Goal: Communication & Community: Ask a question

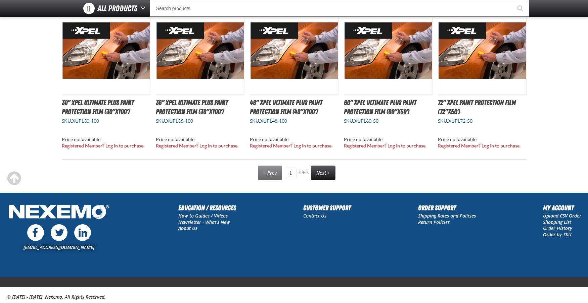
scroll to position [759, 0]
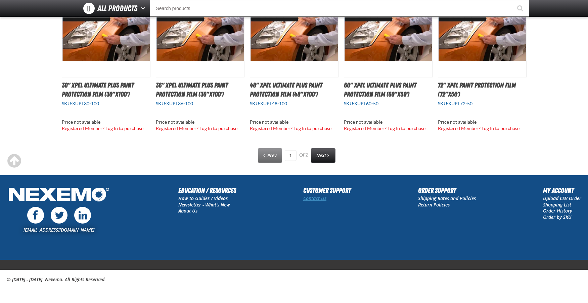
click at [310, 199] on link "Contact Us" at bounding box center [314, 198] width 23 height 6
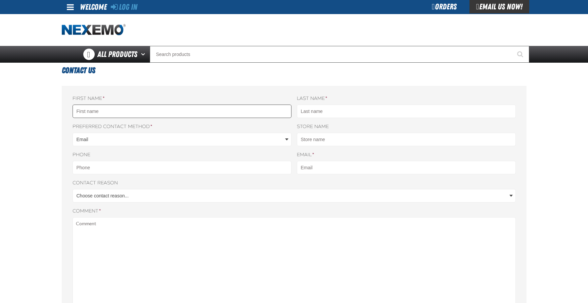
click at [159, 111] on input "First name *" at bounding box center [181, 111] width 219 height 13
type input "DANIEL"
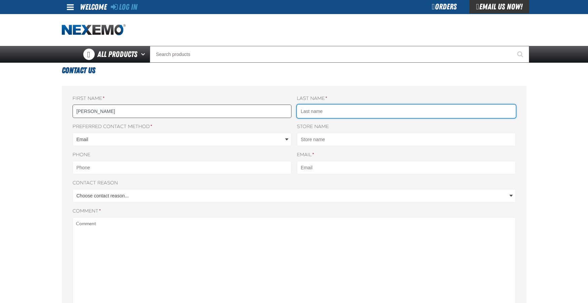
type input "MAFFIORE"
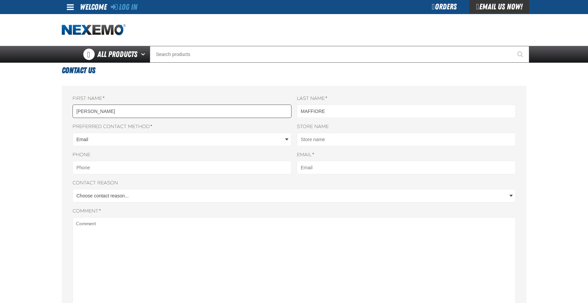
type input "7724632701"
type input "[PERSON_NAME][EMAIL_ADDRESS][PERSON_NAME][DOMAIN_NAME]"
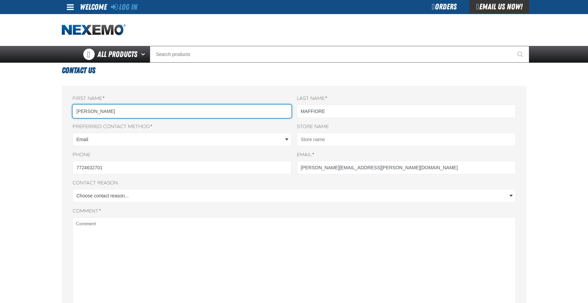
drag, startPoint x: 102, startPoint y: 112, endPoint x: 86, endPoint y: 113, distance: 15.5
click at [86, 113] on input "[PERSON_NAME]" at bounding box center [181, 111] width 219 height 13
type input "[PERSON_NAME]"
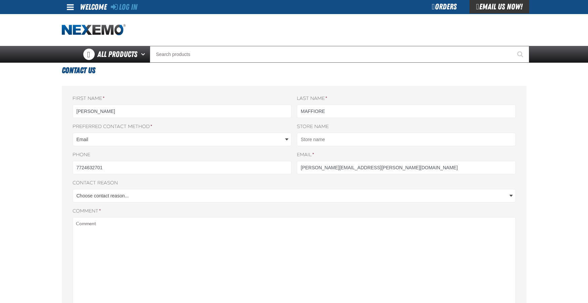
click at [32, 240] on main "Contact Us First name * DAN Last name * MAFFIORE Nexemo Preferred contact metho…" at bounding box center [294, 251] width 588 height 376
click at [124, 139] on body "Skip to Main Content Staging Site 5.1 Upgrade Site Log In Log In Welcome Log In…" at bounding box center [294, 283] width 588 height 567
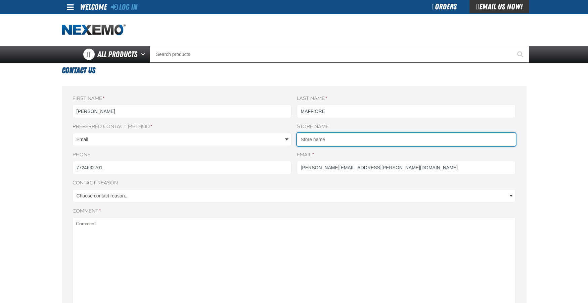
click at [341, 141] on input "Store name" at bounding box center [406, 139] width 219 height 13
type input "LIBERTY COACH"
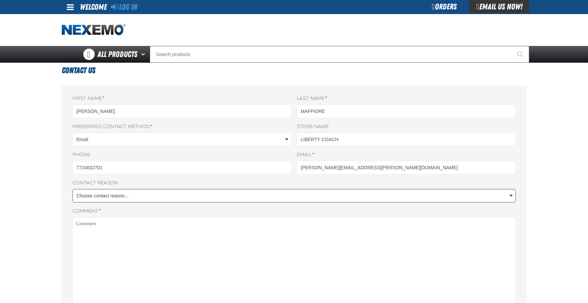
click at [122, 193] on body "Skip to Main Content Staging Site 5.1 Upgrade Site Log In Log In Welcome Log In…" at bounding box center [294, 283] width 588 height 567
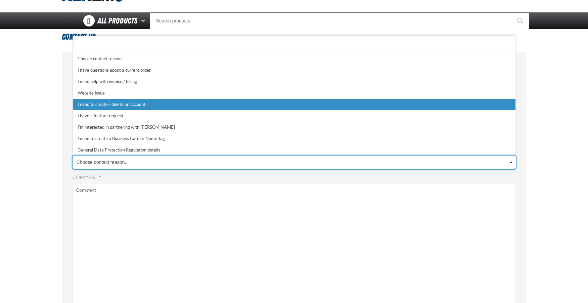
select select "5"
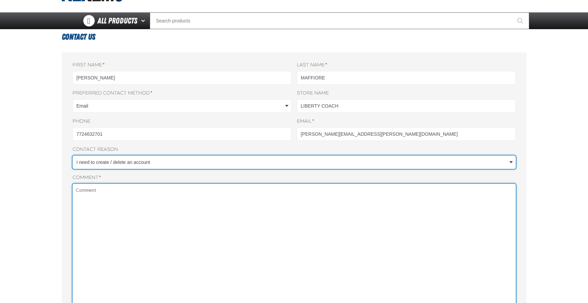
click at [186, 195] on textarea "Comment *" at bounding box center [293, 275] width 443 height 182
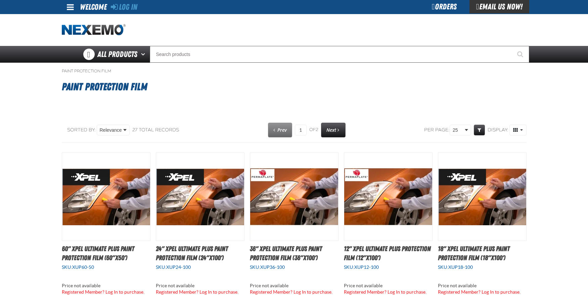
click at [490, 8] on div "Email Us Now!" at bounding box center [499, 6] width 60 height 13
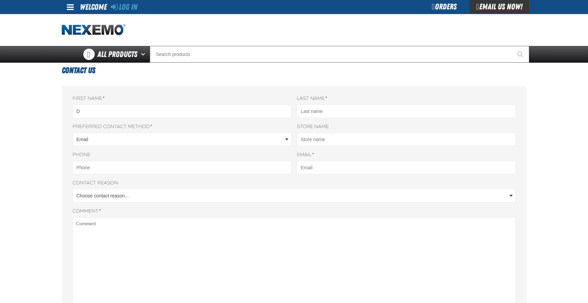
type input "[PERSON_NAME]"
type input "MAFFIORE"
type input "7724632701"
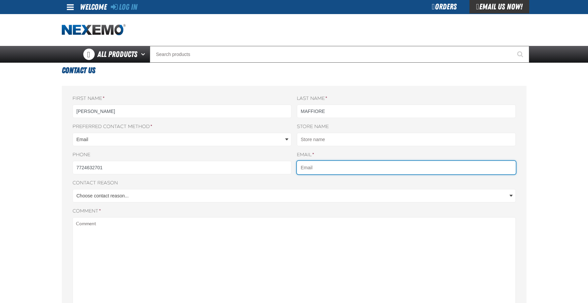
type input "[PERSON_NAME][EMAIL_ADDRESS][PERSON_NAME][DOMAIN_NAME]"
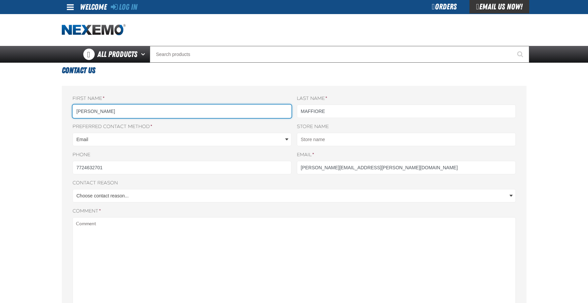
drag, startPoint x: 111, startPoint y: 114, endPoint x: 85, endPoint y: 112, distance: 26.2
click at [85, 112] on input "DANIEL" at bounding box center [181, 111] width 219 height 13
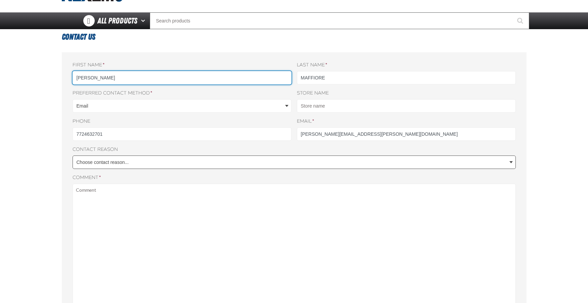
type input "DAN"
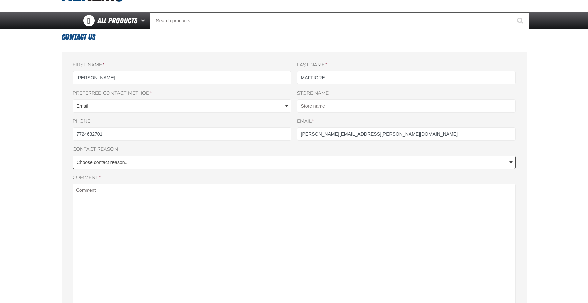
click at [146, 161] on body "Skip to Main Content Staging Site 5.1 Upgrade Site Log In Log In Welcome Log In…" at bounding box center [294, 249] width 588 height 567
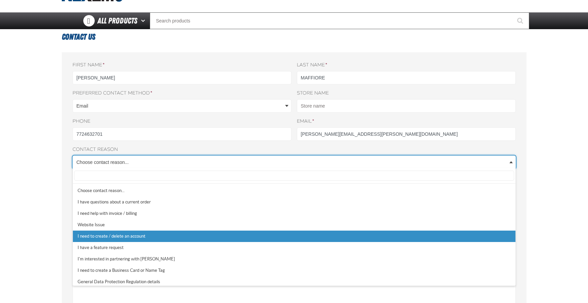
select select "5"
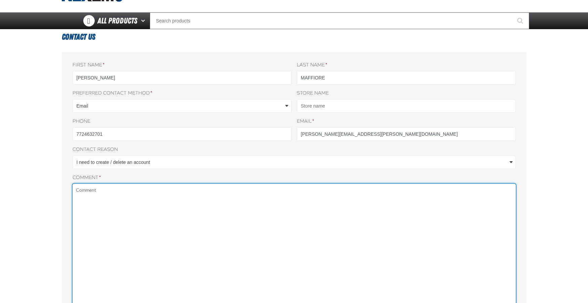
click at [120, 202] on textarea "Comment *" at bounding box center [293, 275] width 443 height 182
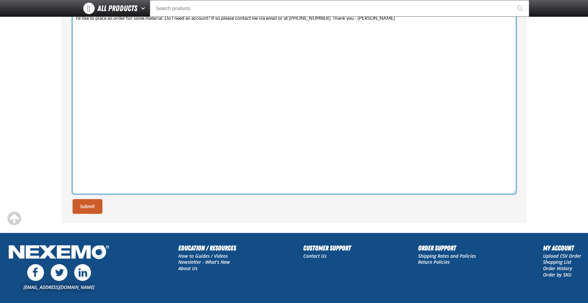
scroll to position [134, 0]
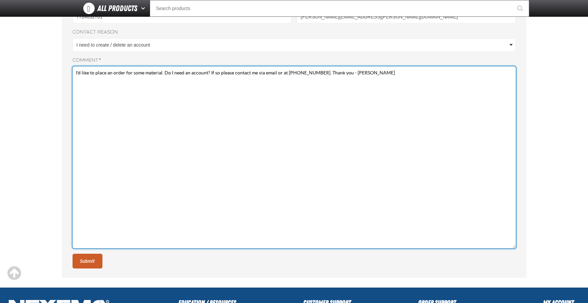
drag, startPoint x: 397, startPoint y: 78, endPoint x: 337, endPoint y: 76, distance: 60.1
click at [337, 76] on textarea "I'd like to place an order for some material. Do I need an account? If so pleas…" at bounding box center [293, 157] width 443 height 182
type textarea "I'd like to place an order for some material. Do I need an account? If so pleas…"
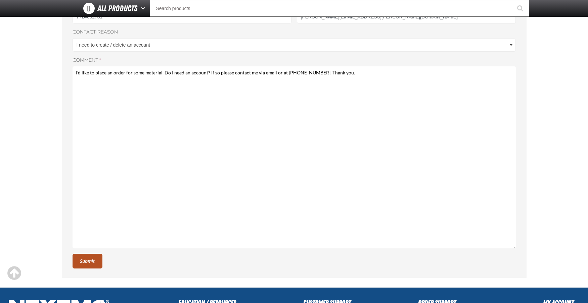
click at [93, 261] on button "Submit" at bounding box center [87, 261] width 30 height 15
